Goal: Information Seeking & Learning: Learn about a topic

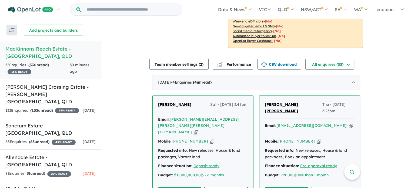
scroll to position [108, 0]
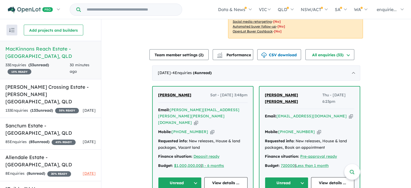
click at [210, 129] on icon "button" at bounding box center [212, 132] width 4 height 6
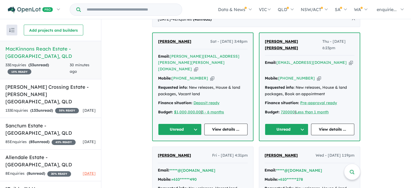
scroll to position [162, 0]
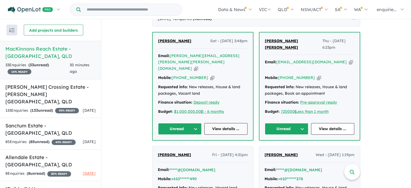
click at [216, 123] on link "View details ..." at bounding box center [225, 129] width 43 height 12
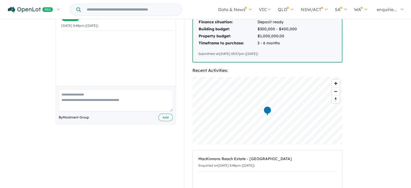
scroll to position [27, 0]
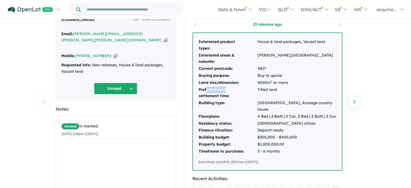
drag, startPoint x: 205, startPoint y: 89, endPoint x: 242, endPoint y: 90, distance: 37.0
click at [242, 90] on td "Preferred land settlement time:" at bounding box center [227, 92] width 59 height 13
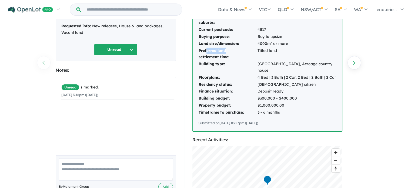
scroll to position [81, 0]
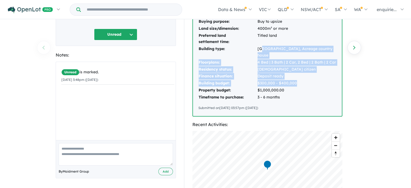
drag, startPoint x: 262, startPoint y: 49, endPoint x: 322, endPoint y: 80, distance: 67.3
click at [322, 80] on tbody "Interested product types: House & land packages, Vacant land Interested areas &…" at bounding box center [267, 42] width 138 height 116
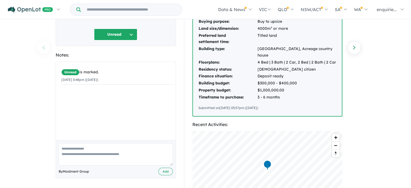
click at [380, 87] on div "33 Enquiries for MacKinnons Reach Estate - Gumlow Previous enquiry Next enquiry…" at bounding box center [205, 23] width 411 height 168
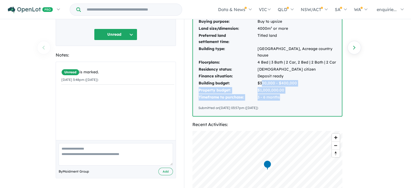
drag, startPoint x: 261, startPoint y: 83, endPoint x: 307, endPoint y: 97, distance: 47.8
click at [307, 97] on tbody "Interested product types: House & land packages, Vacant land Interested areas &…" at bounding box center [267, 42] width 138 height 116
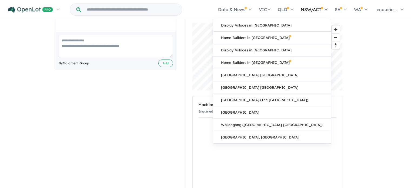
scroll to position [189, 0]
